Goal: Transaction & Acquisition: Obtain resource

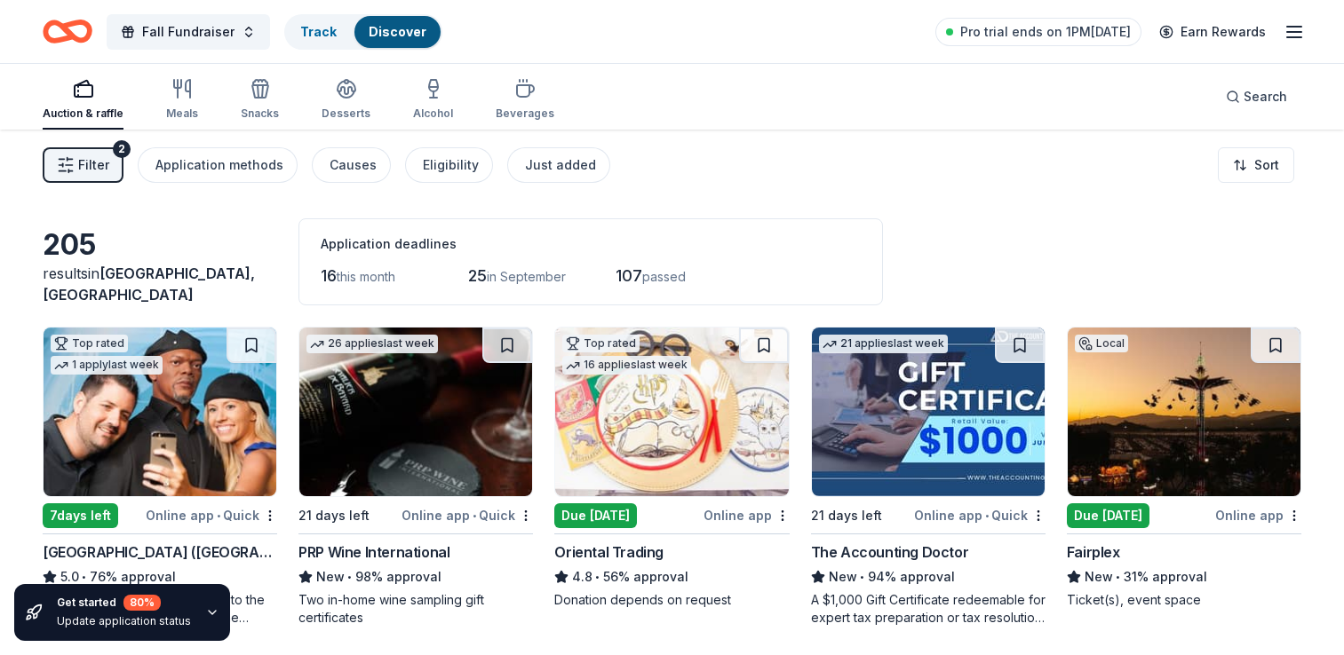
scroll to position [2990, 0]
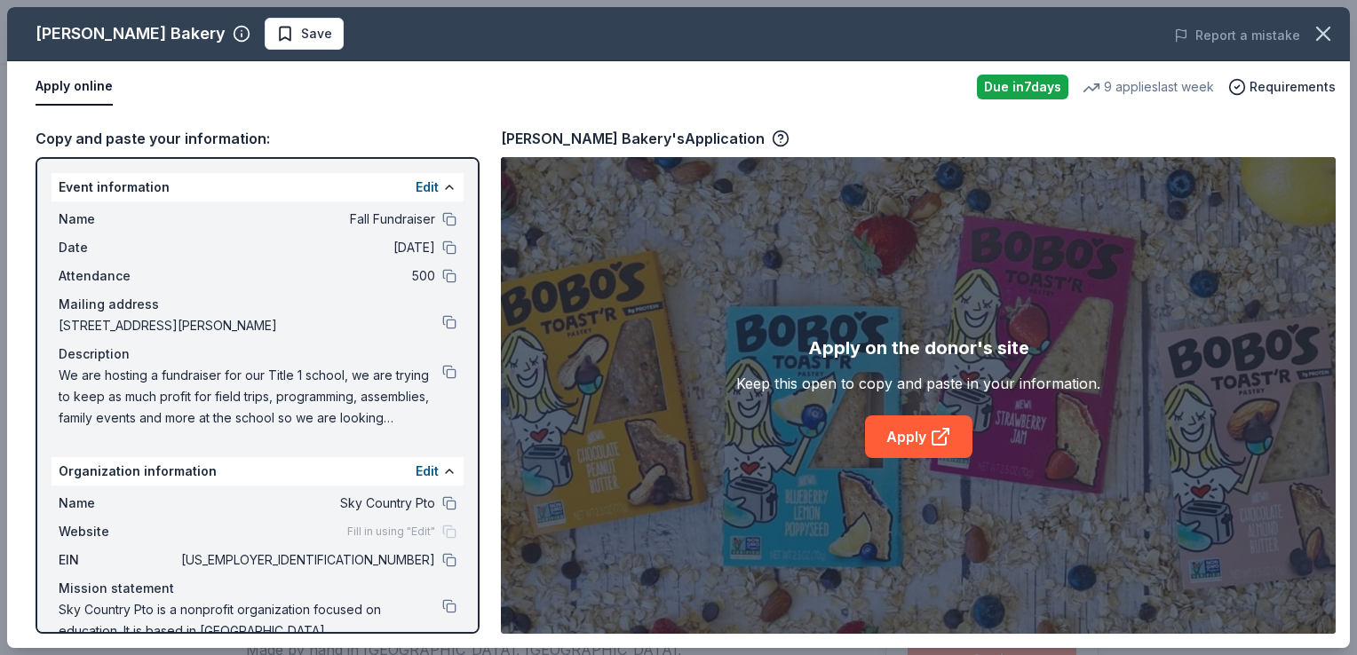
scroll to position [253, 0]
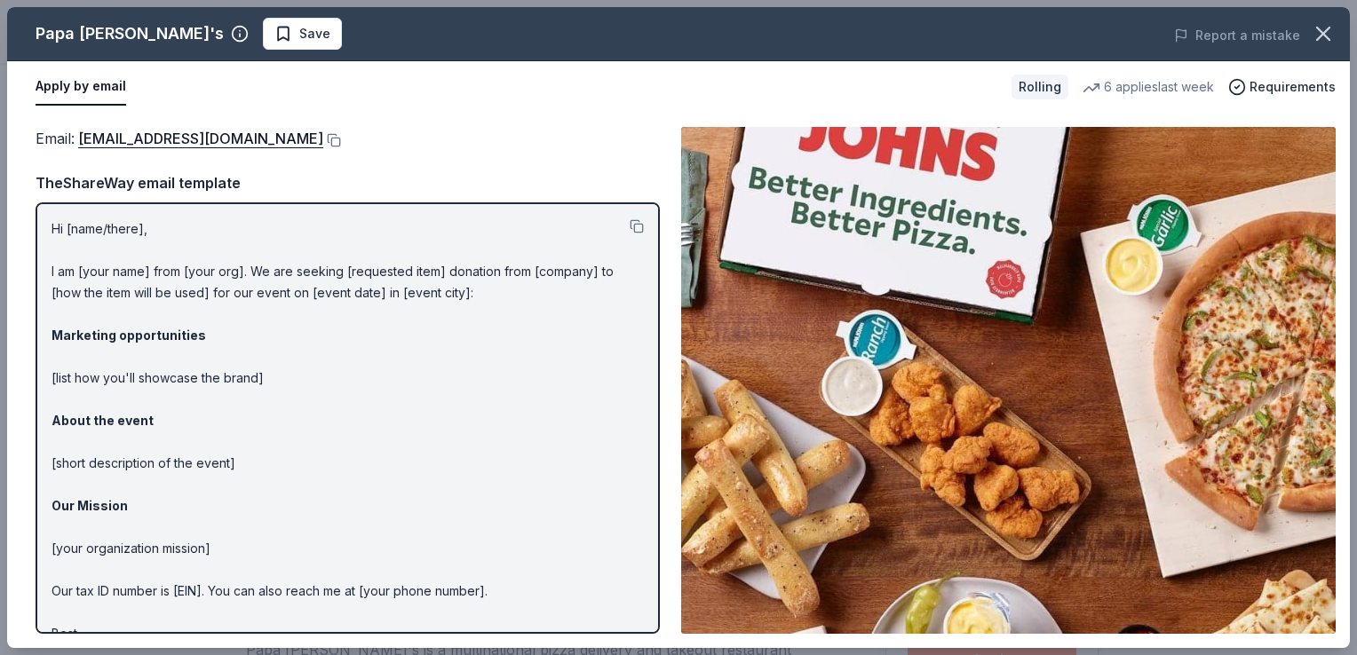
scroll to position [289, 0]
click at [176, 147] on link "foundation@papajohns.com" at bounding box center [200, 138] width 245 height 23
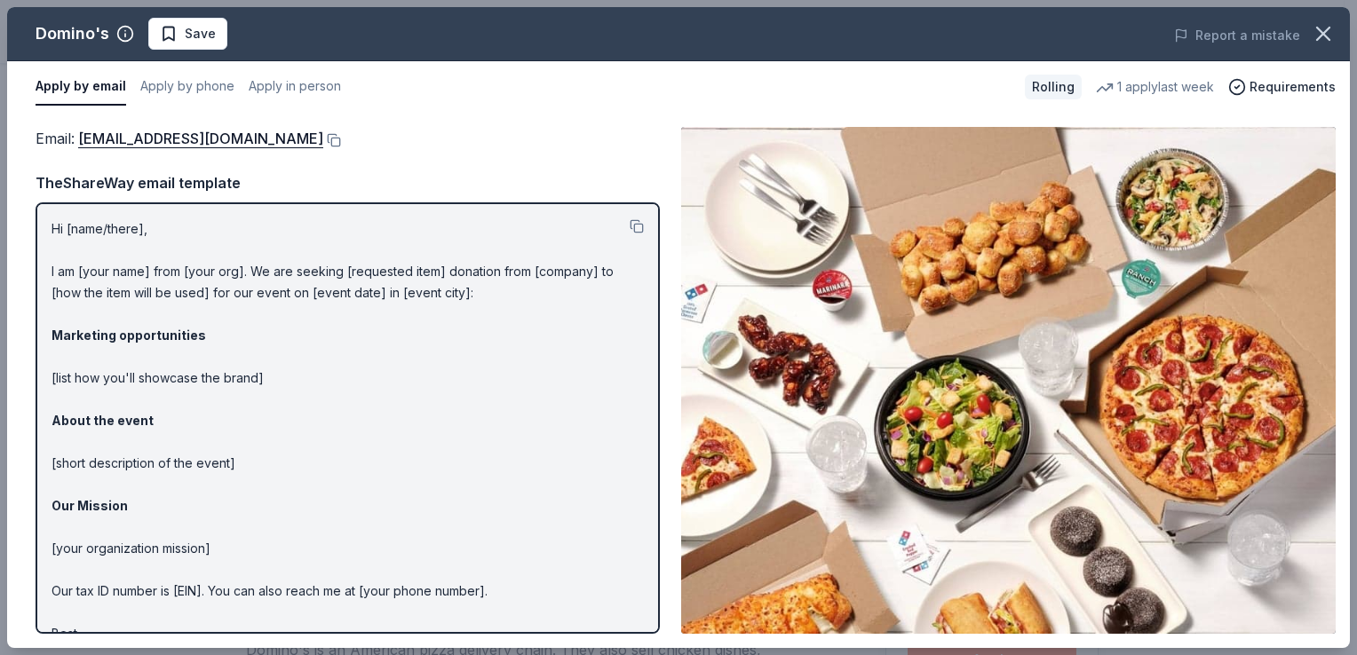
click at [320, 131] on div "Email : communitygiving@dominos.com" at bounding box center [348, 138] width 624 height 23
click at [323, 138] on button at bounding box center [332, 140] width 18 height 14
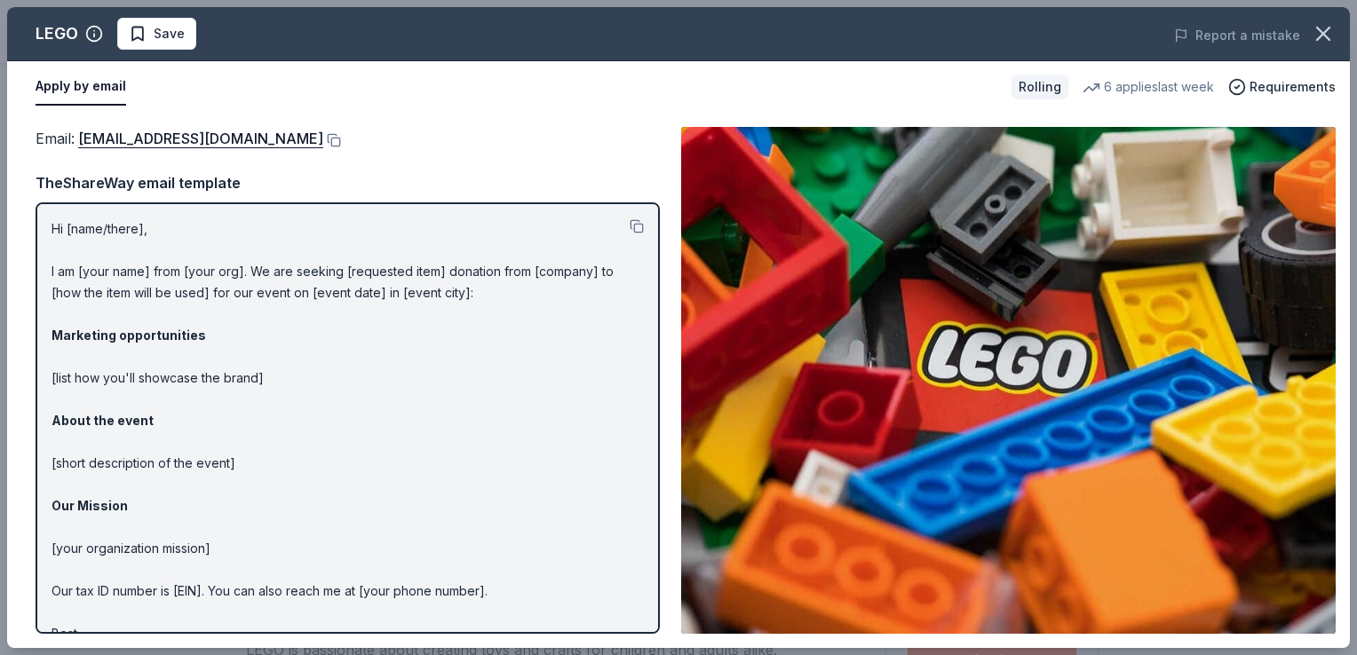
scroll to position [245, 0]
click at [224, 137] on div "Email : charity@lego.com" at bounding box center [348, 138] width 624 height 23
click at [210, 147] on div "Email : charity@lego.com" at bounding box center [348, 138] width 624 height 23
click at [221, 144] on div "Email : charity@lego.com" at bounding box center [348, 138] width 624 height 23
click at [323, 142] on button at bounding box center [332, 140] width 18 height 14
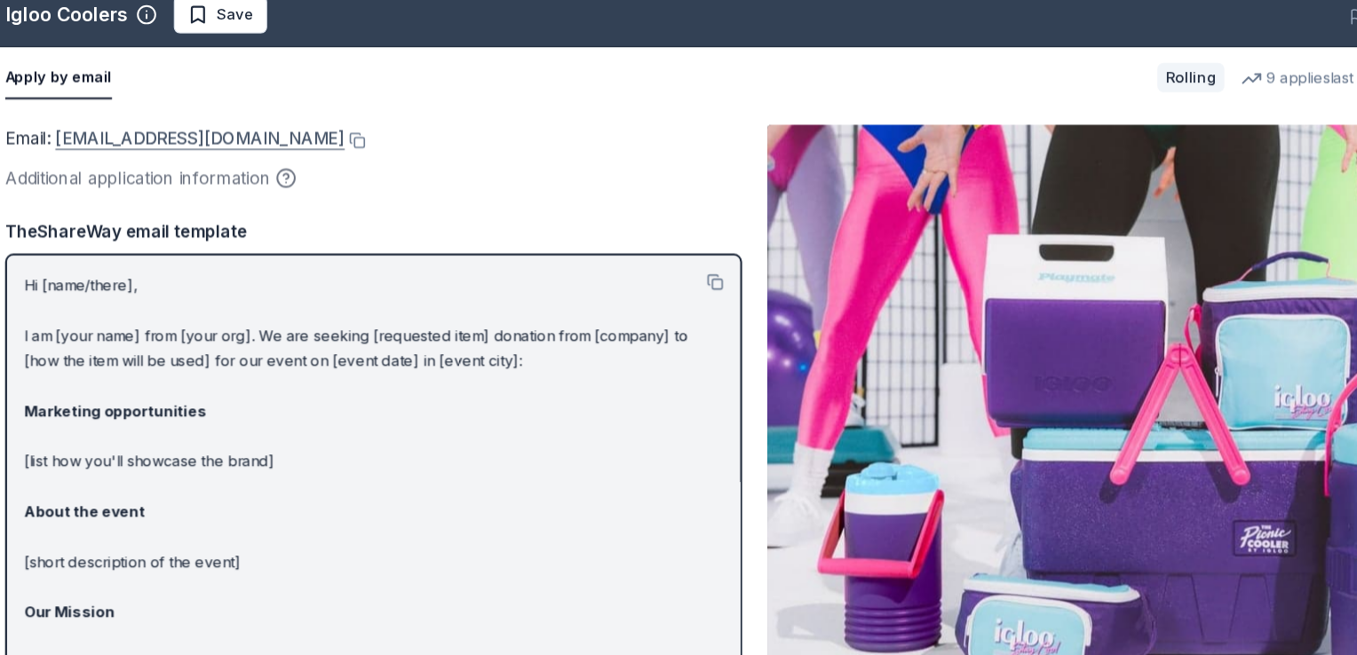
scroll to position [396, 0]
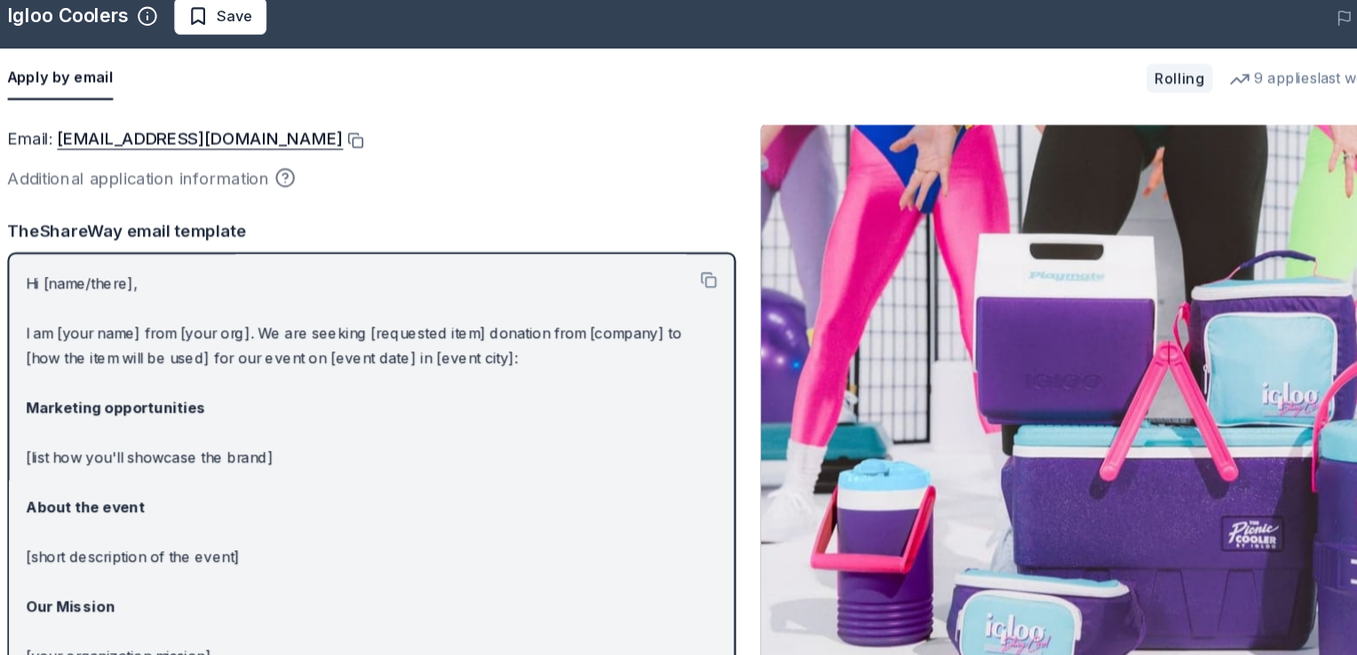
click at [323, 139] on button at bounding box center [332, 140] width 18 height 14
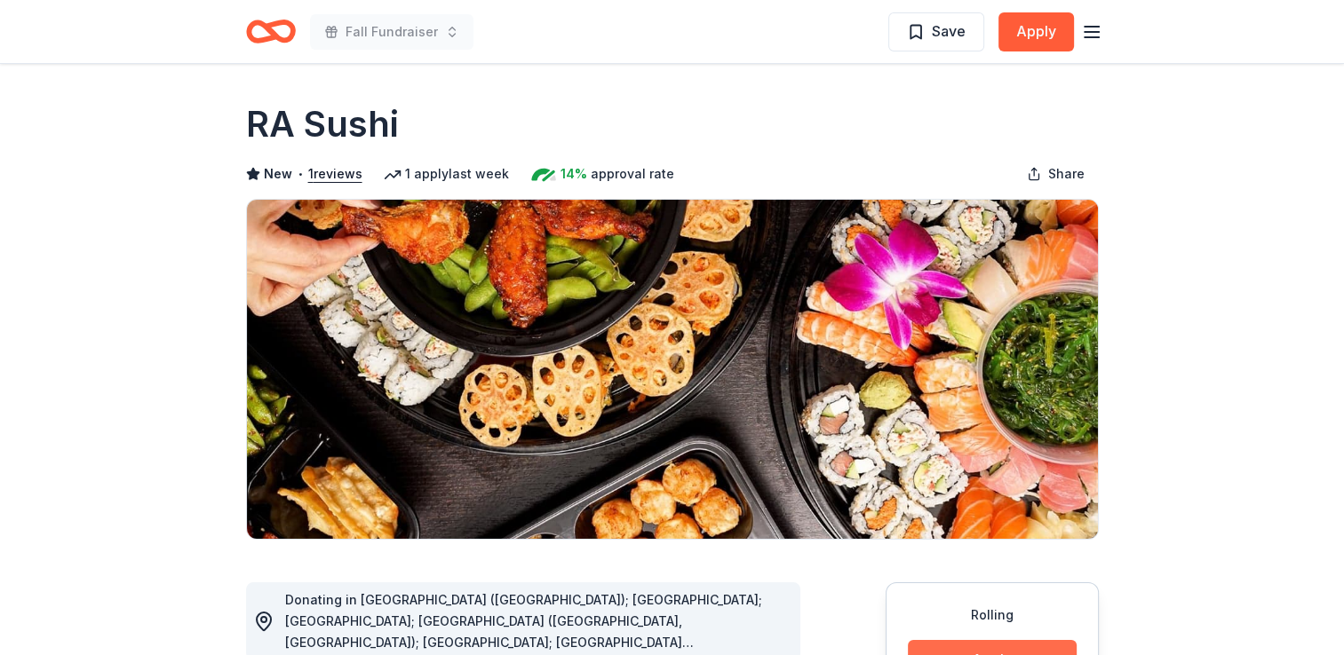
click at [957, 648] on button "Apply" at bounding box center [992, 659] width 169 height 39
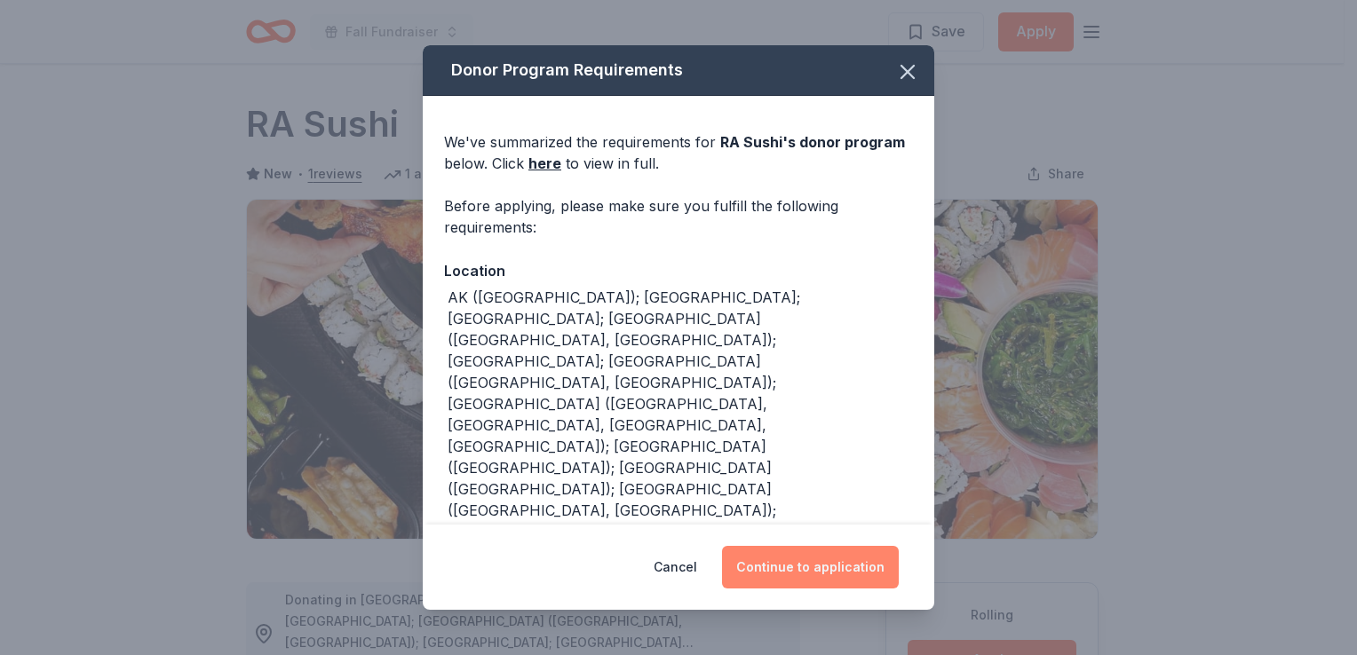
click at [835, 556] on button "Continue to application" at bounding box center [810, 567] width 177 height 43
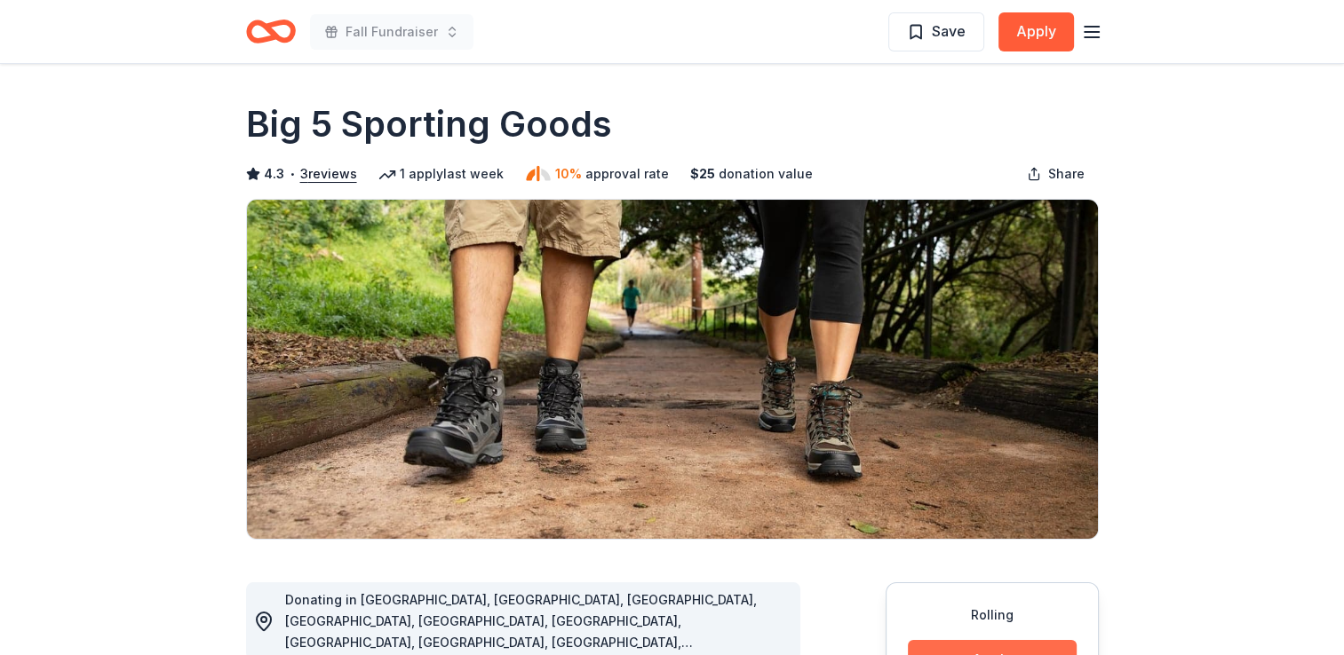
click at [956, 651] on button "Apply" at bounding box center [992, 659] width 169 height 39
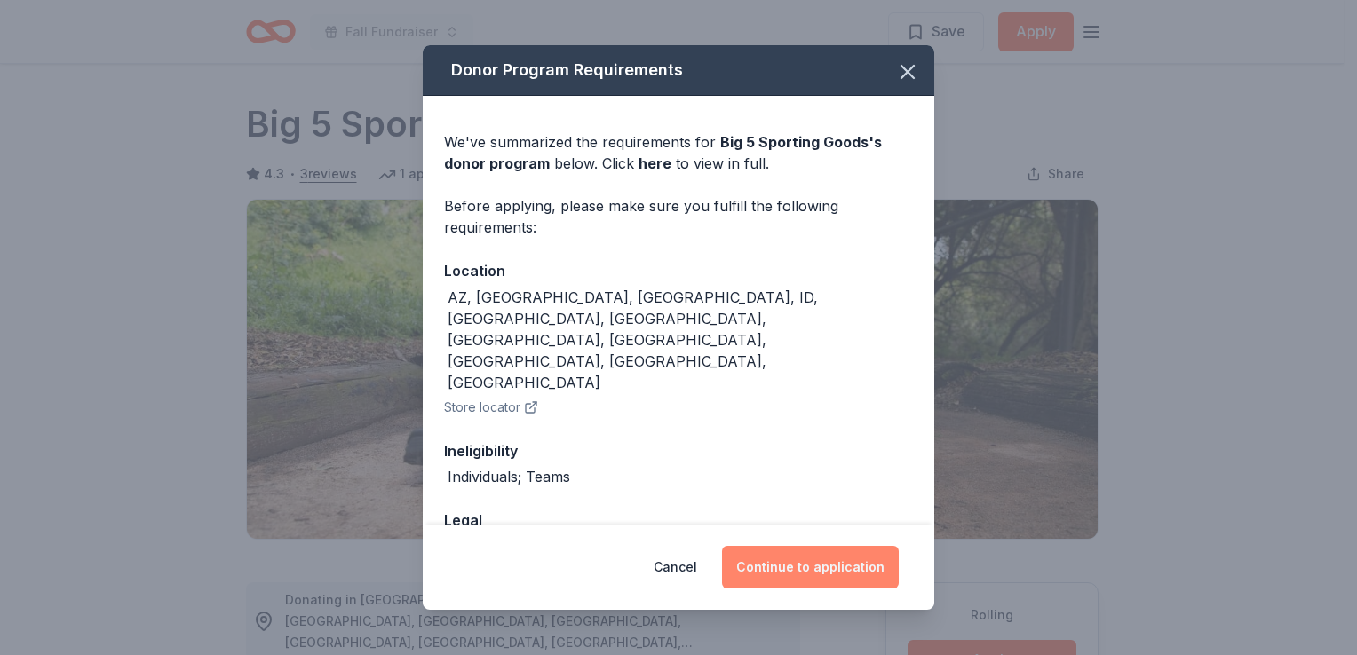
click at [827, 573] on button "Continue to application" at bounding box center [810, 567] width 177 height 43
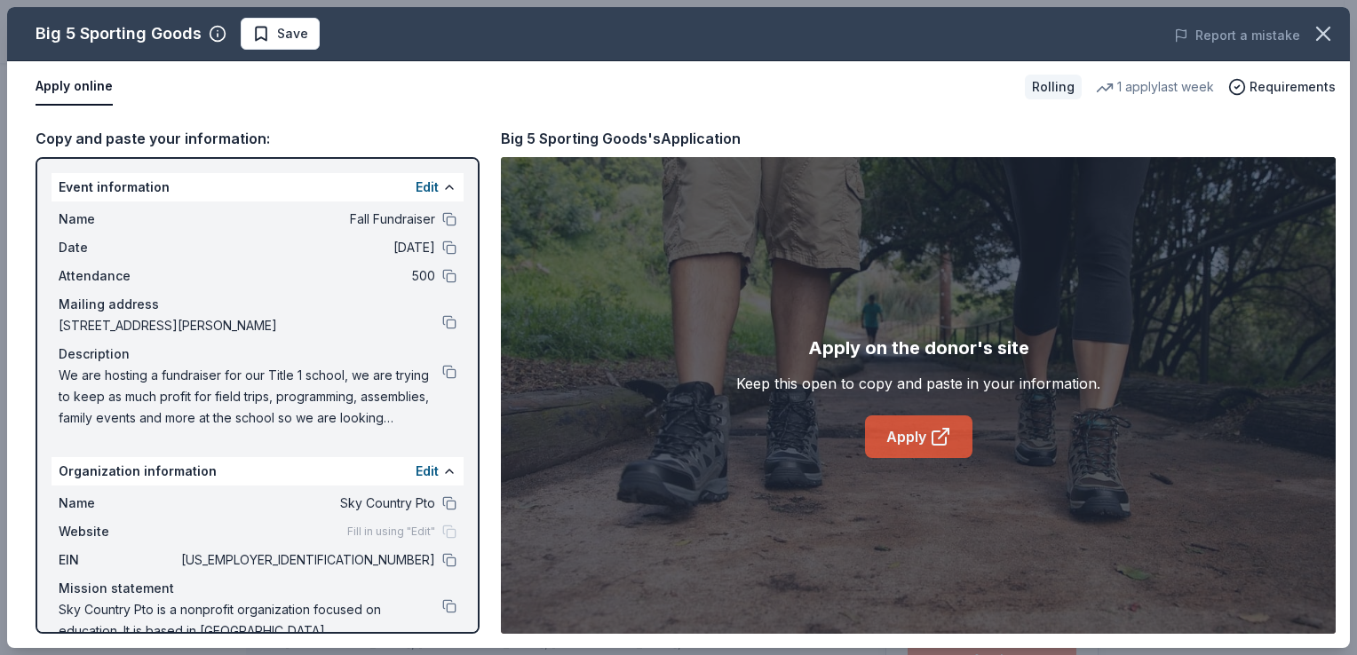
click at [916, 427] on link "Apply" at bounding box center [918, 437] width 107 height 43
